Goal: Use online tool/utility: Utilize a website feature to perform a specific function

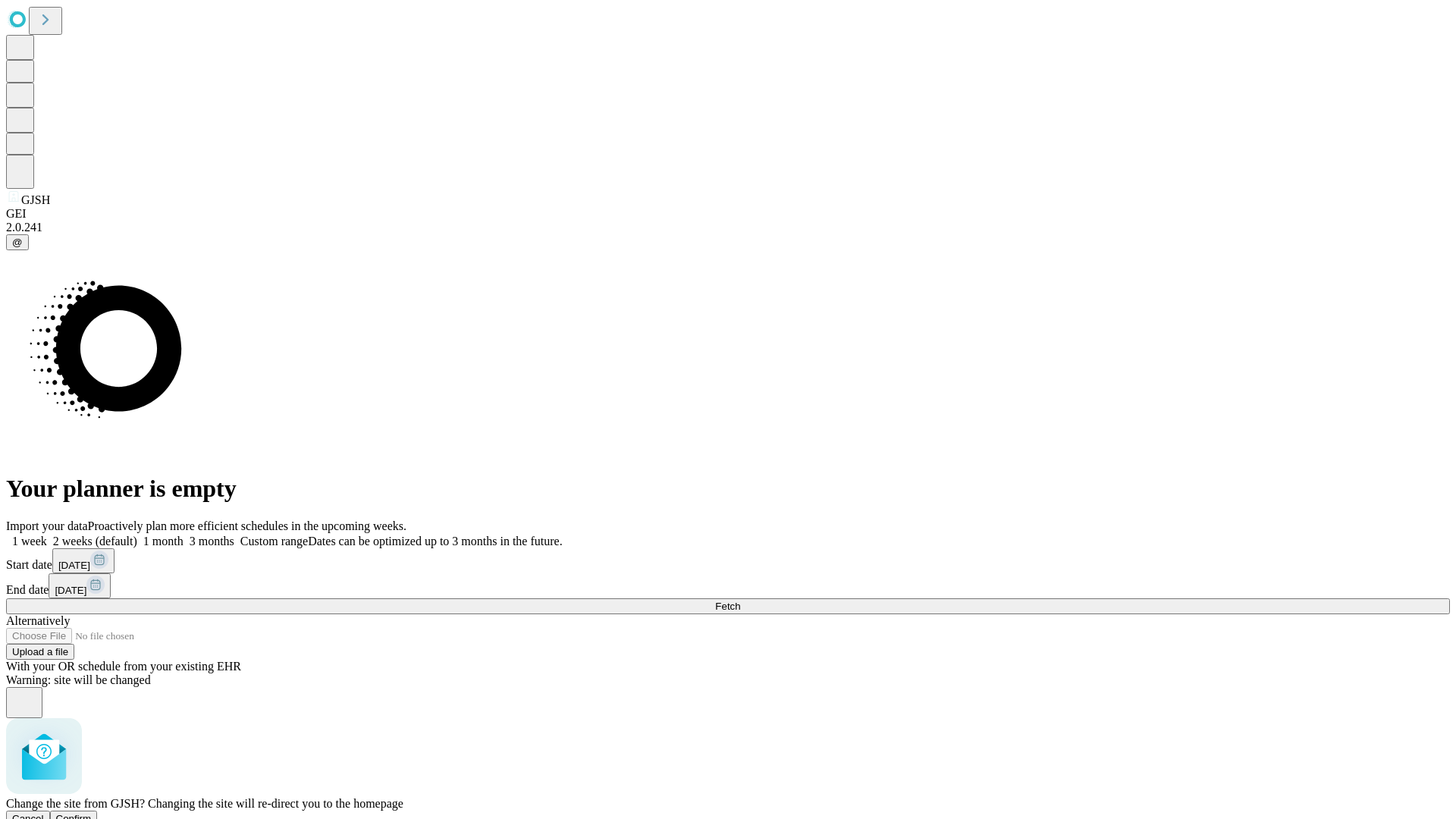
click at [92, 813] on span "Confirm" at bounding box center [74, 819] width 35 height 11
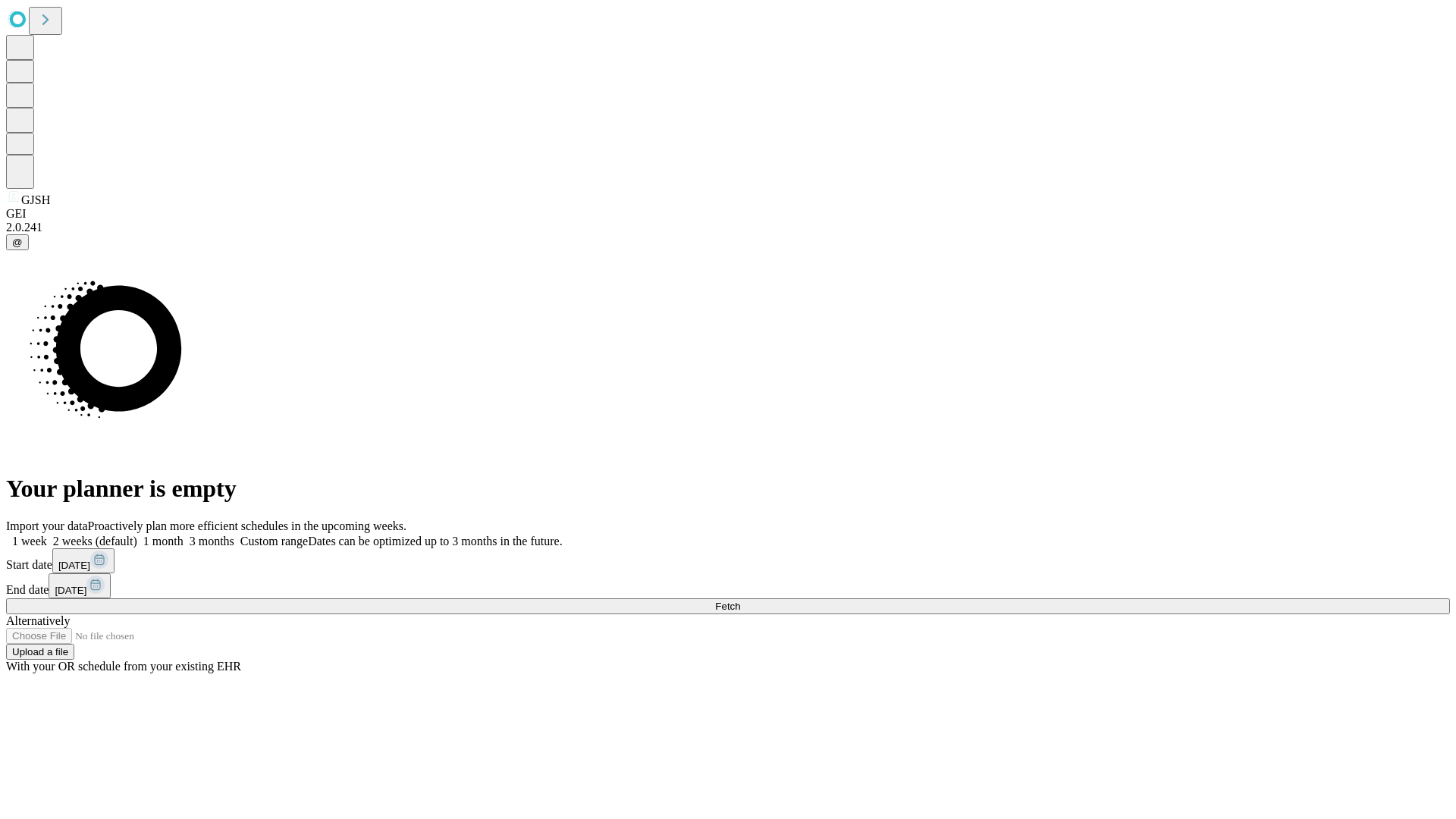
click at [137, 535] on label "2 weeks (default)" at bounding box center [92, 541] width 90 height 13
click at [740, 601] on span "Fetch" at bounding box center [727, 606] width 25 height 11
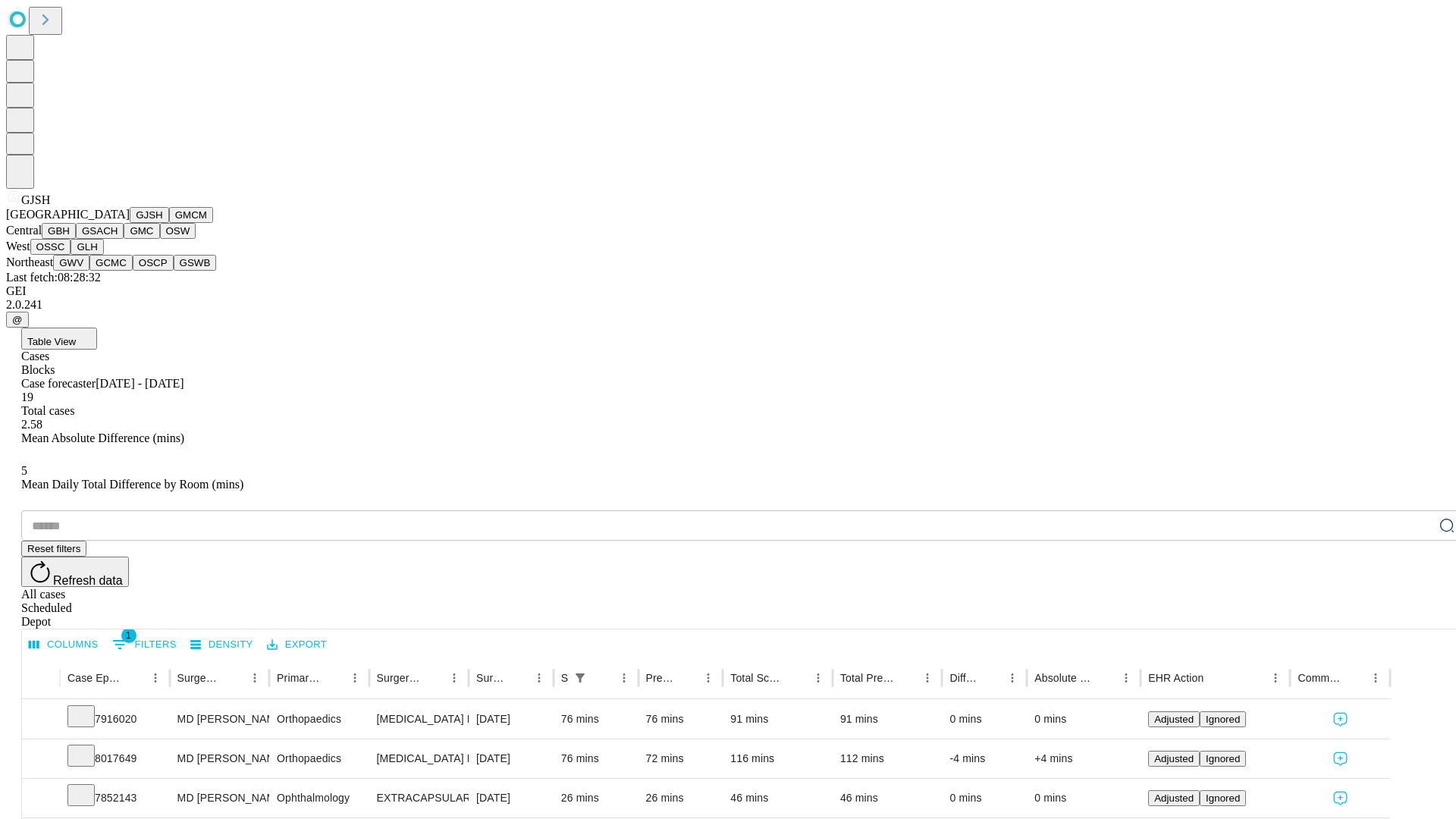
click at [169, 223] on button "GMCM" at bounding box center [191, 215] width 44 height 16
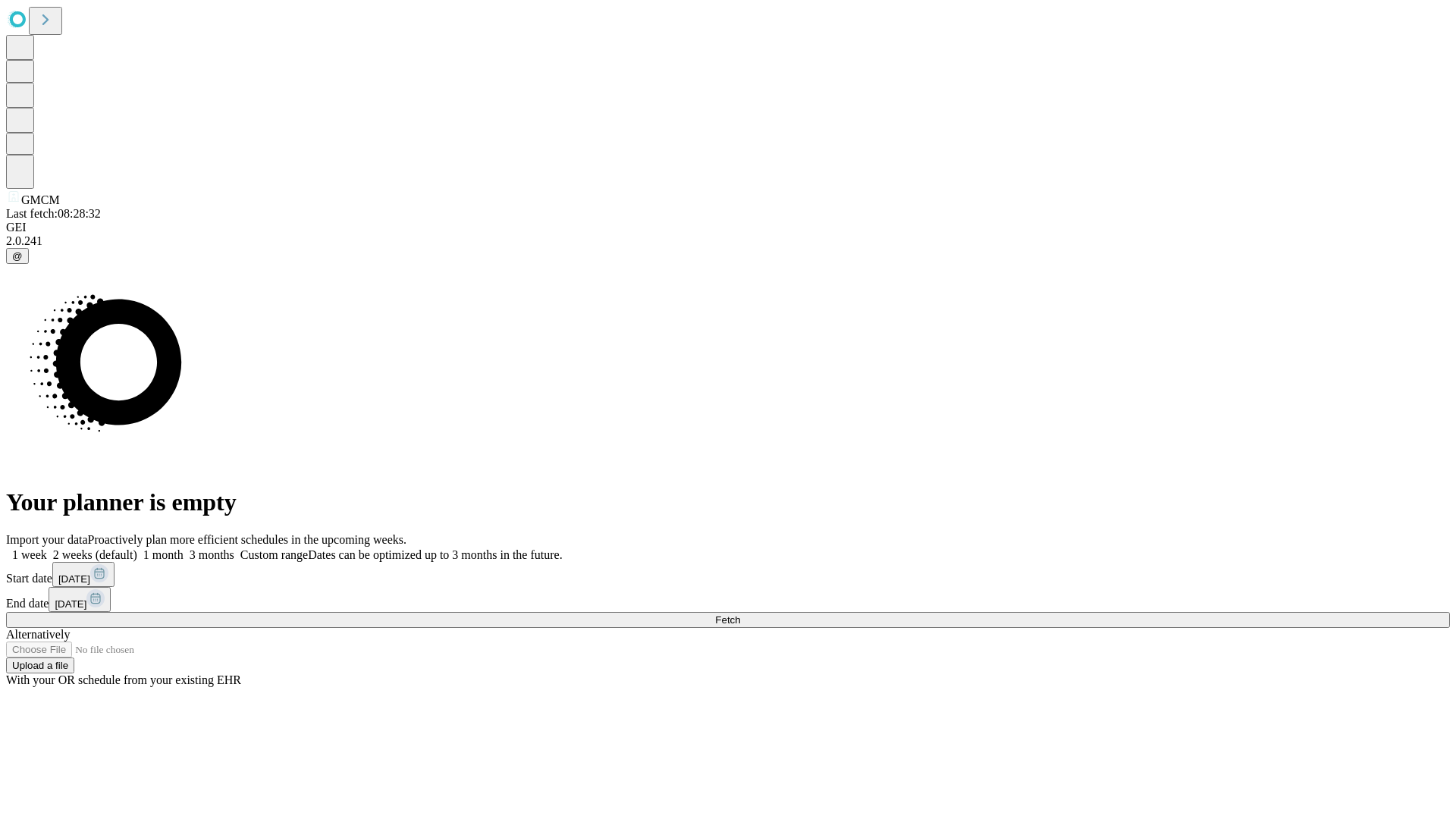
click at [137, 548] on label "2 weeks (default)" at bounding box center [92, 555] width 90 height 13
click at [740, 614] on span "Fetch" at bounding box center [727, 620] width 25 height 11
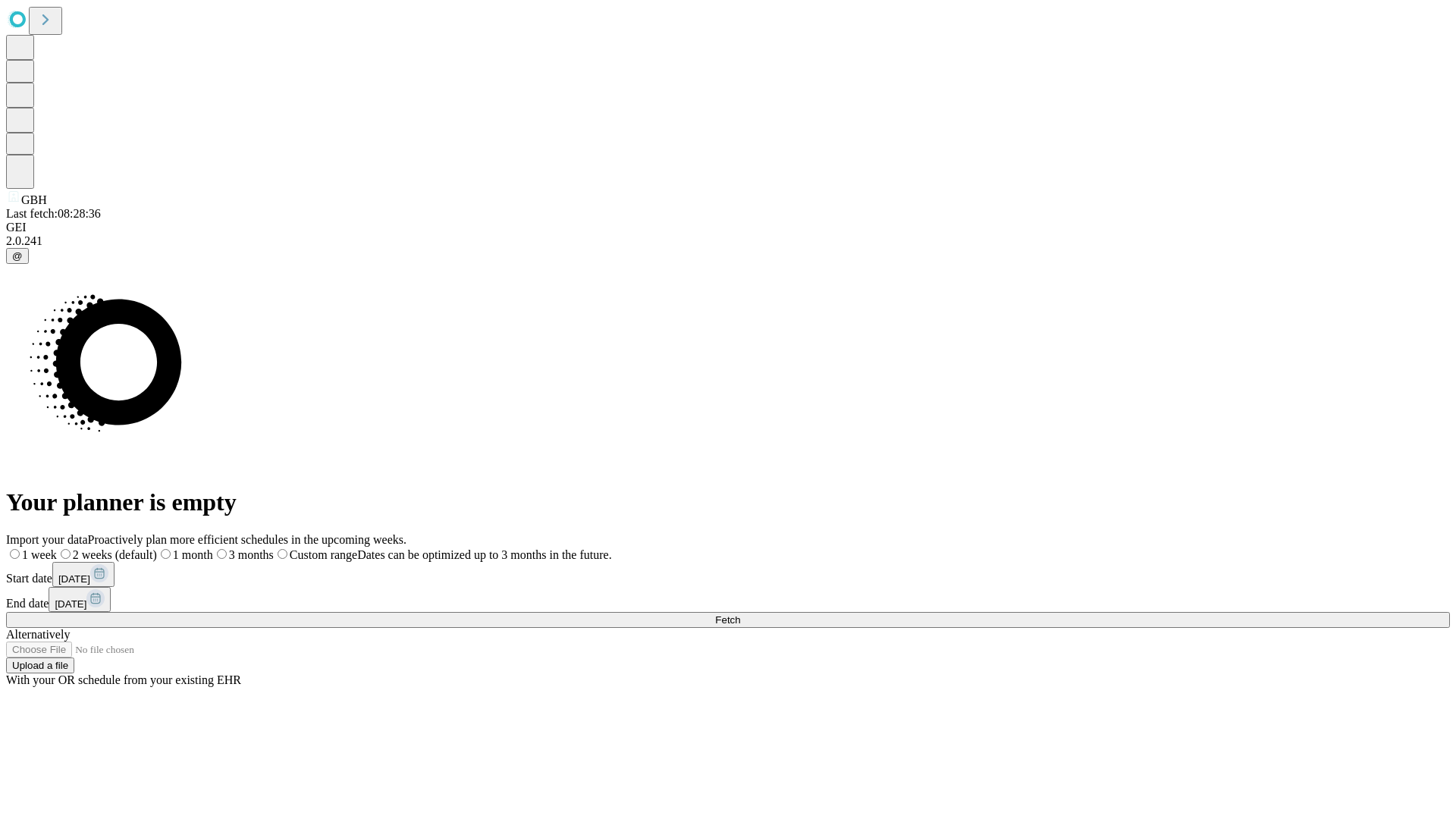
click at [157, 548] on label "2 weeks (default)" at bounding box center [107, 555] width 100 height 13
click at [740, 614] on span "Fetch" at bounding box center [727, 620] width 25 height 11
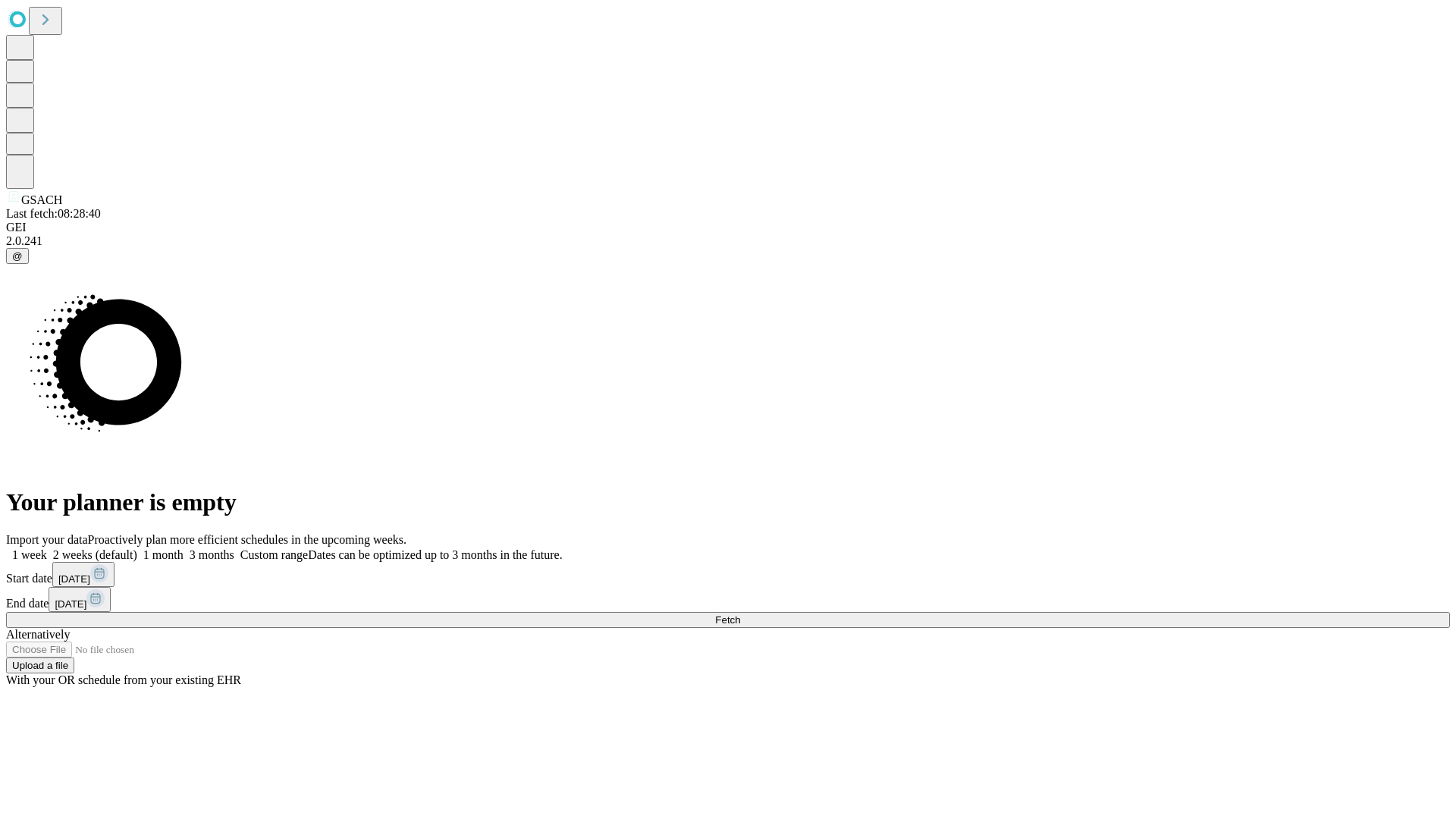
click at [137, 548] on label "2 weeks (default)" at bounding box center [92, 555] width 90 height 13
click at [740, 614] on span "Fetch" at bounding box center [727, 620] width 25 height 11
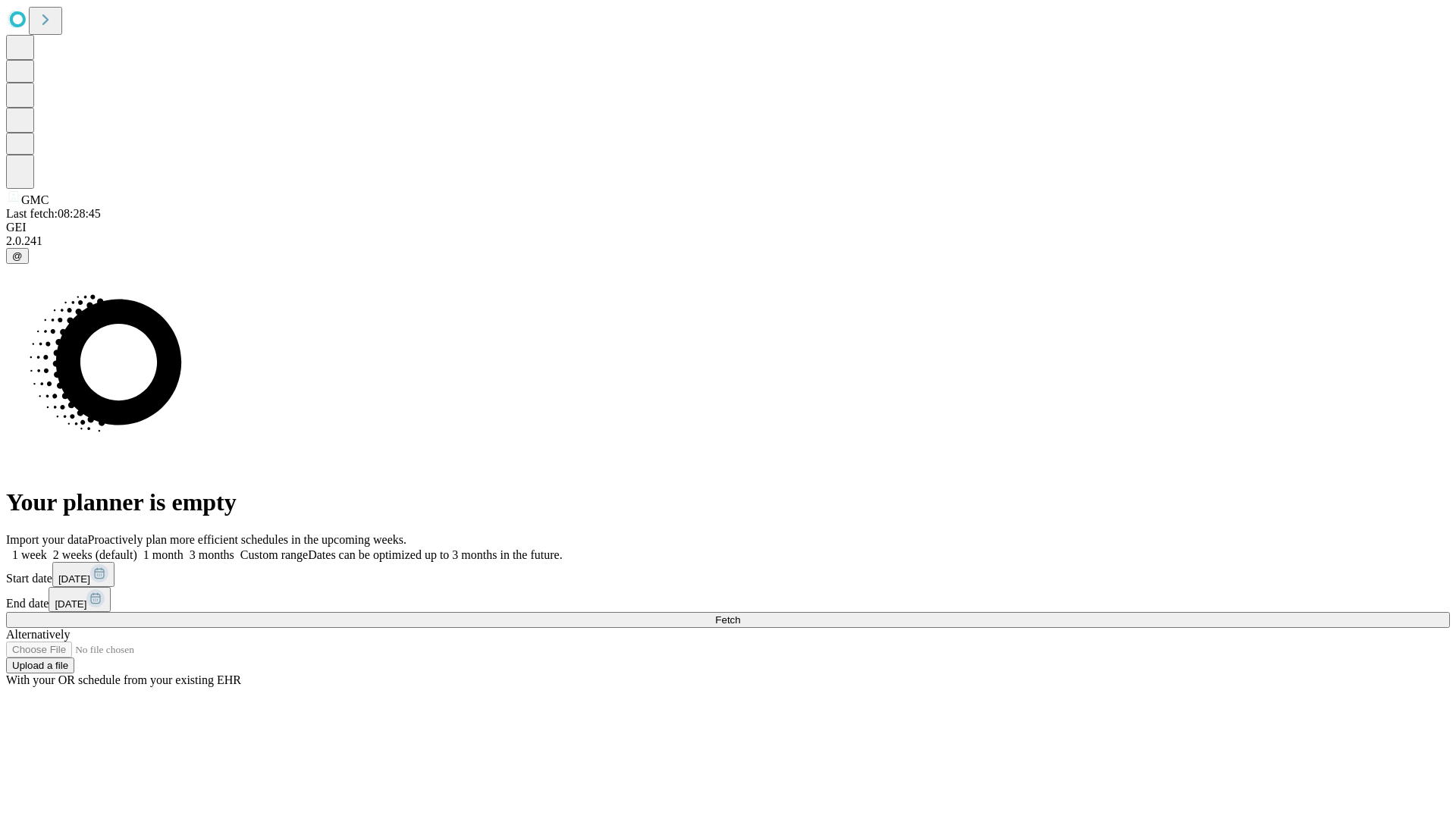
click at [740, 614] on span "Fetch" at bounding box center [727, 620] width 25 height 11
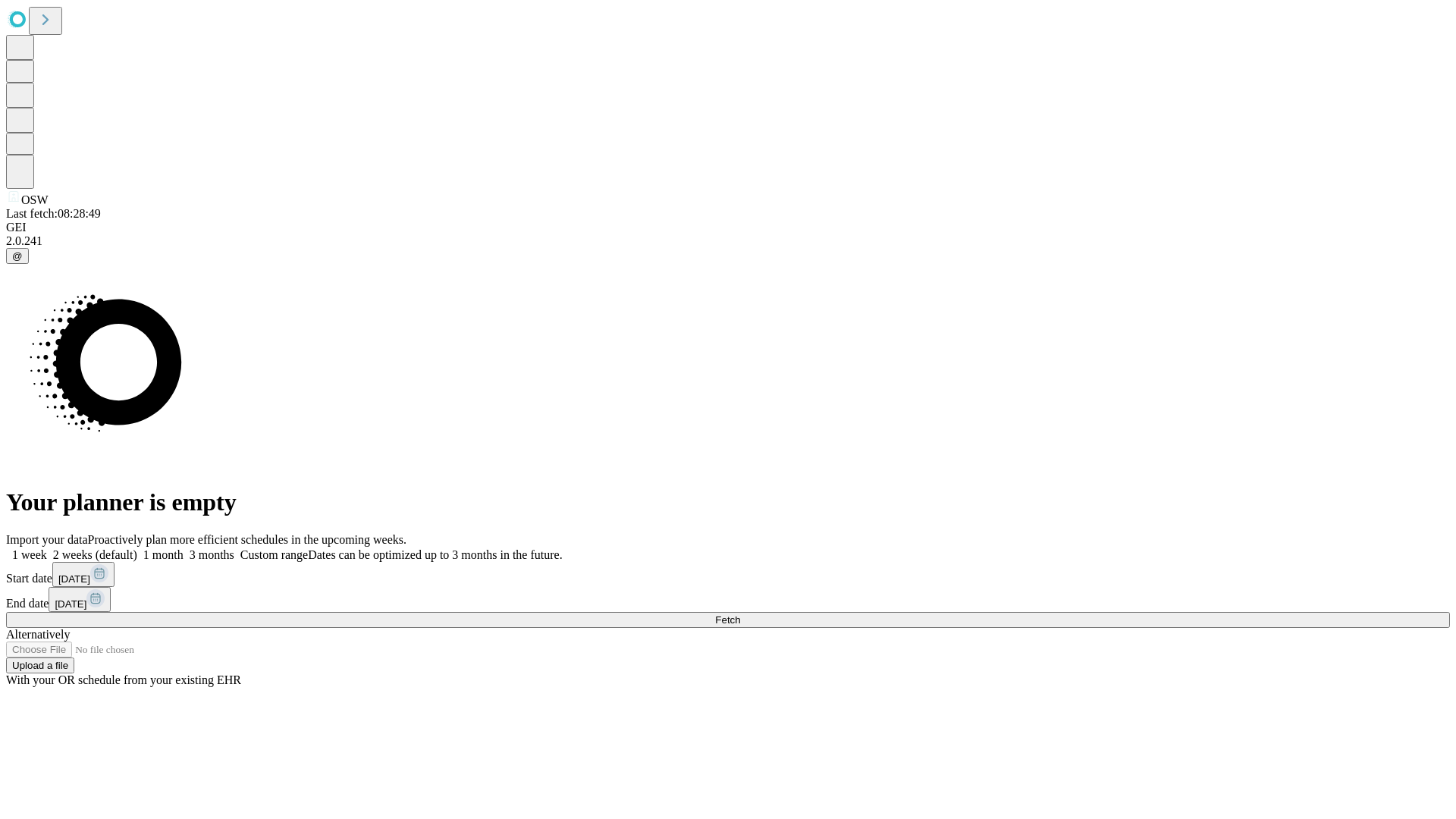
click at [137, 548] on label "2 weeks (default)" at bounding box center [92, 555] width 90 height 13
click at [740, 614] on span "Fetch" at bounding box center [727, 620] width 25 height 11
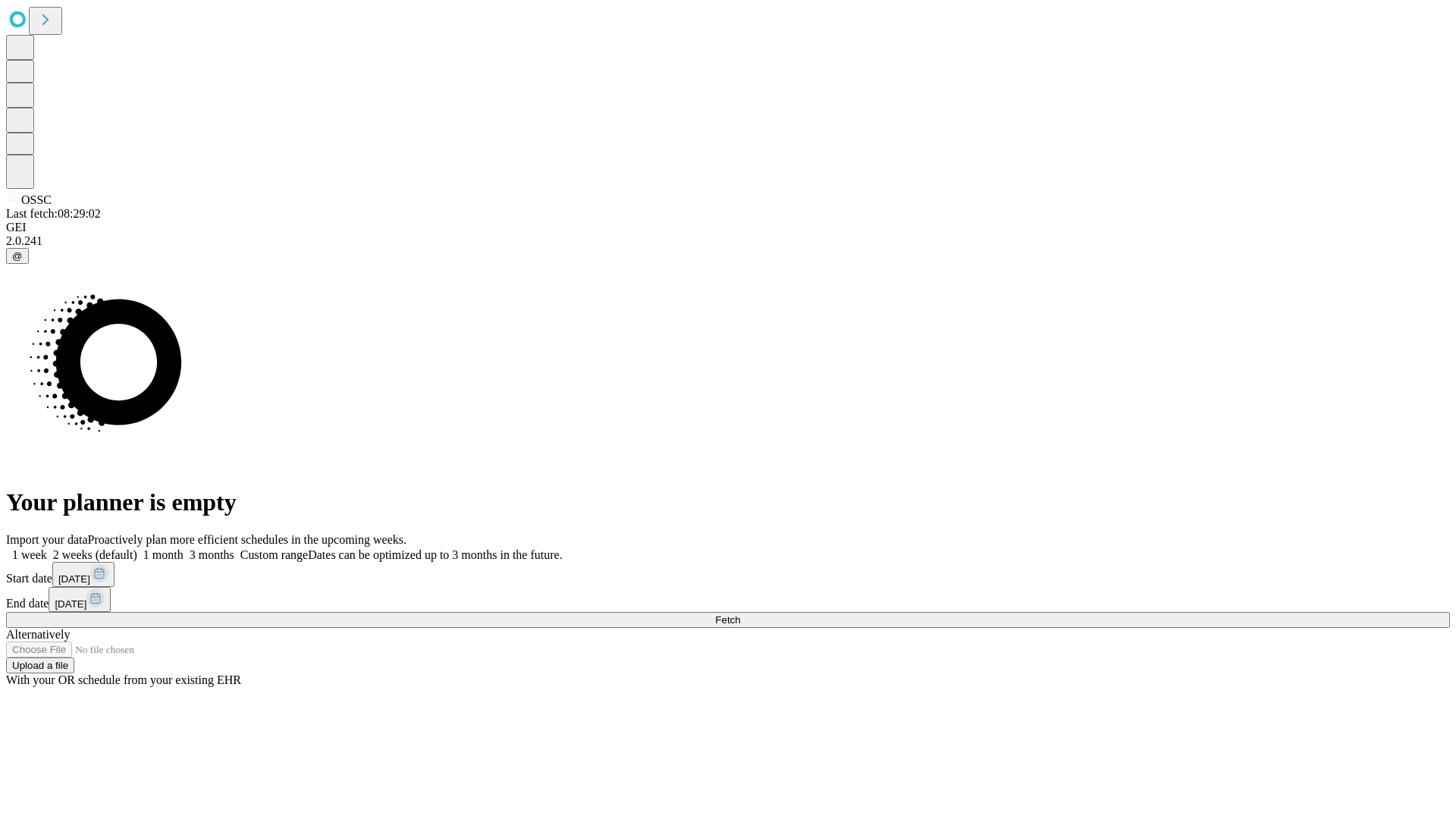
click at [137, 548] on label "2 weeks (default)" at bounding box center [92, 555] width 90 height 13
click at [740, 614] on span "Fetch" at bounding box center [727, 620] width 25 height 11
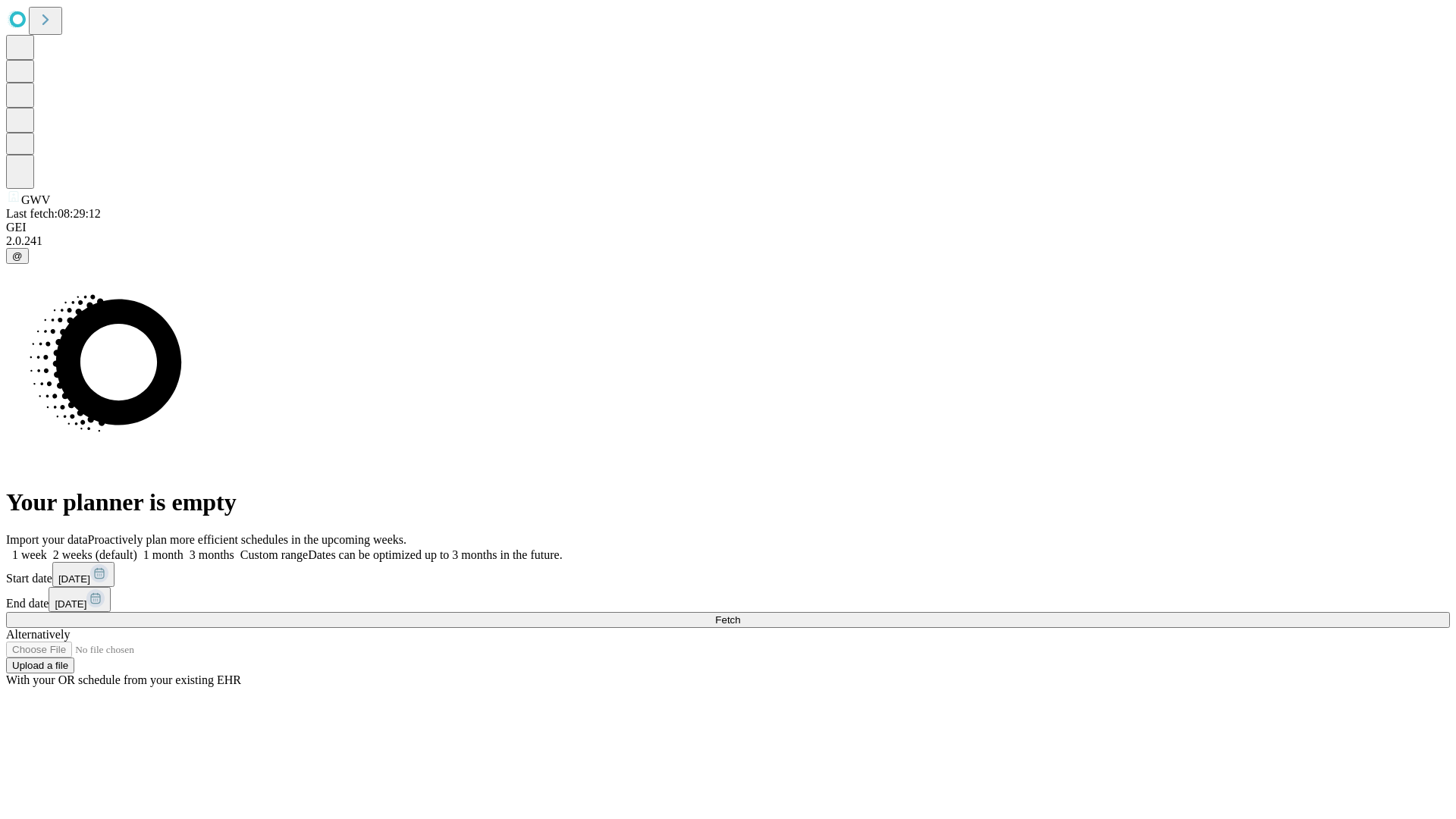
click at [137, 548] on label "2 weeks (default)" at bounding box center [92, 555] width 90 height 13
click at [740, 614] on span "Fetch" at bounding box center [727, 620] width 25 height 11
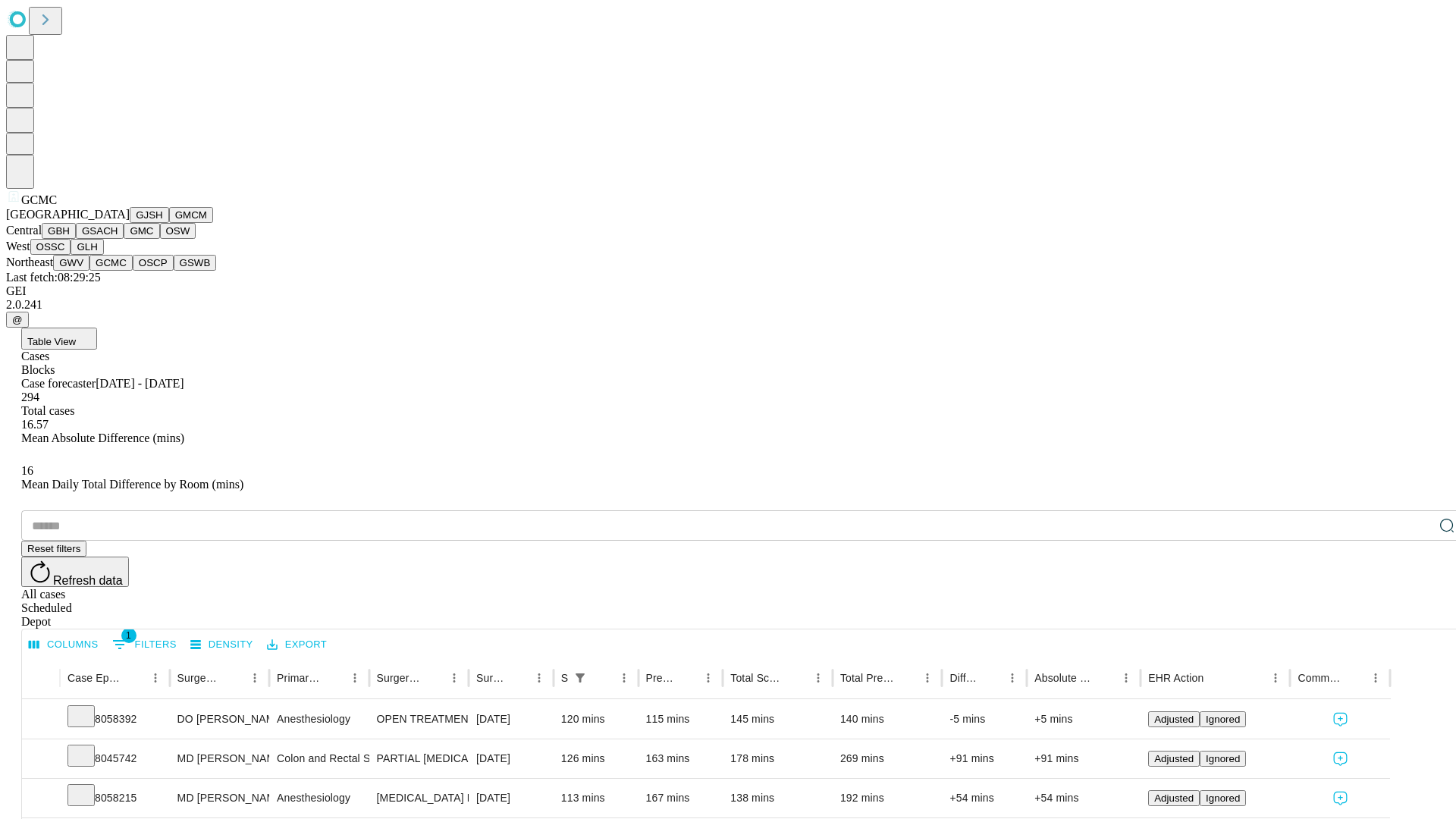
click at [132, 271] on button "OSCP" at bounding box center [153, 263] width 41 height 16
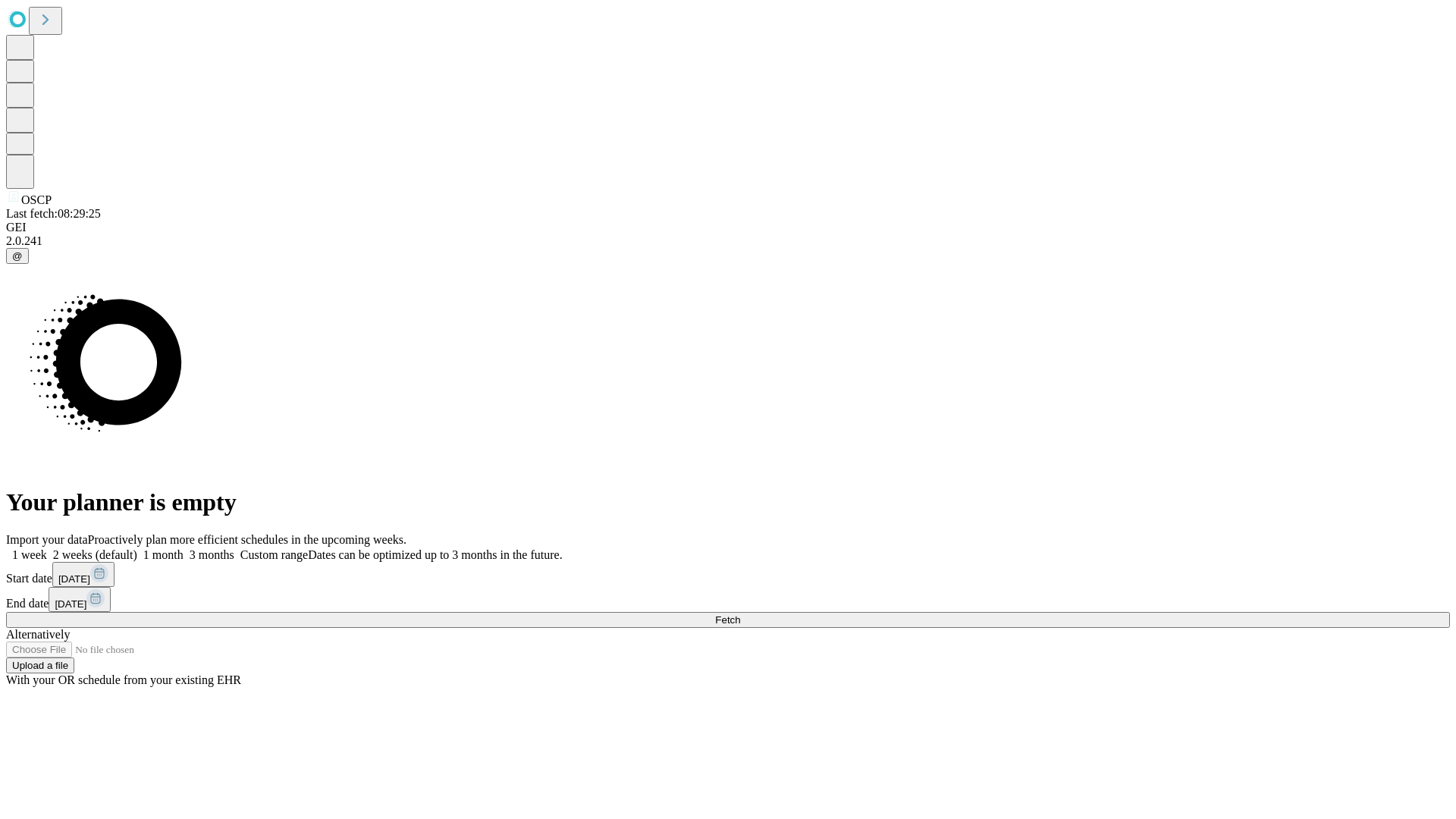
click at [137, 548] on label "2 weeks (default)" at bounding box center [92, 555] width 90 height 13
click at [740, 614] on span "Fetch" at bounding box center [727, 620] width 25 height 11
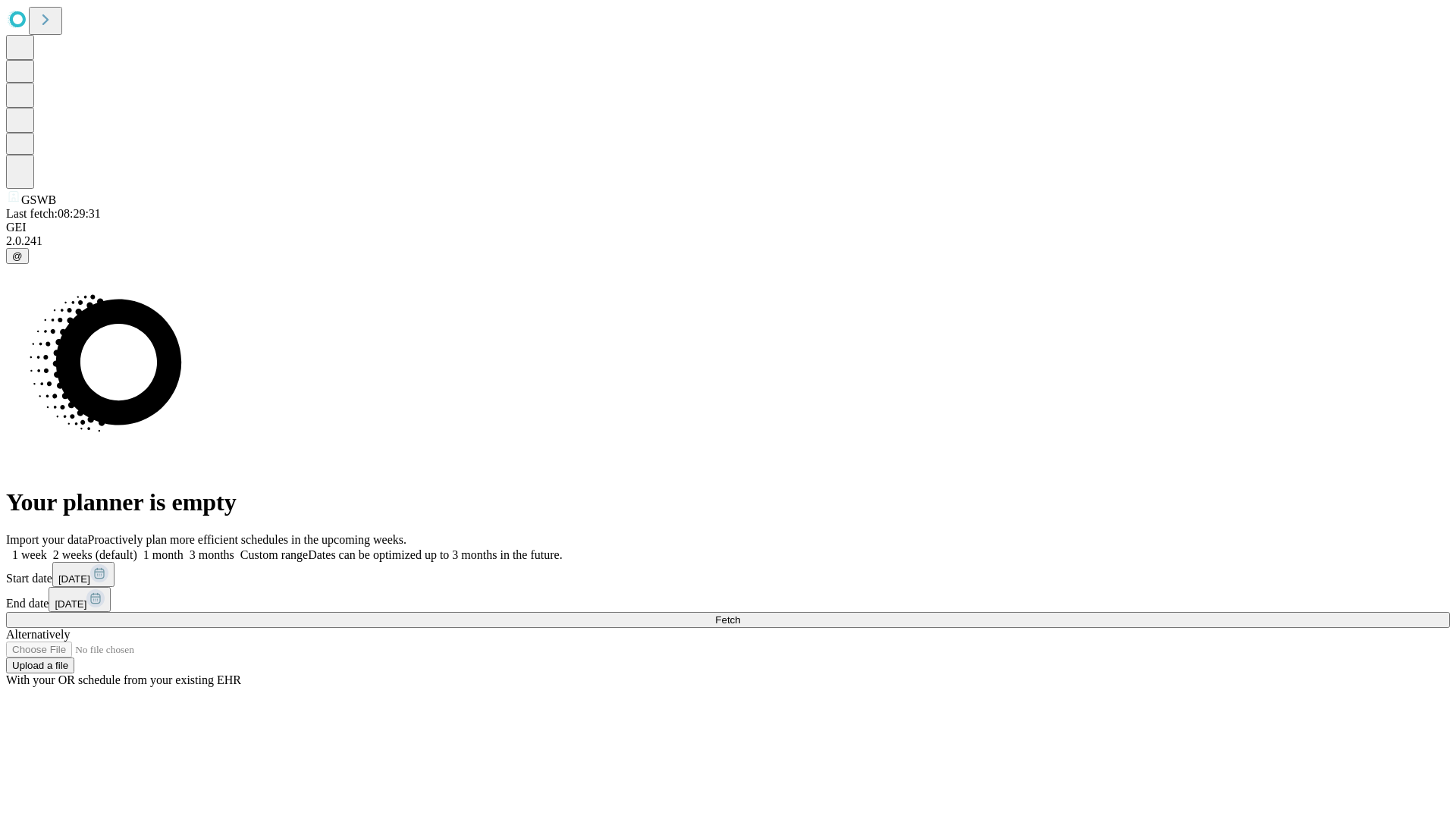
click at [137, 548] on label "2 weeks (default)" at bounding box center [92, 555] width 90 height 13
click at [740, 614] on span "Fetch" at bounding box center [727, 620] width 25 height 11
